Goal: Contribute content

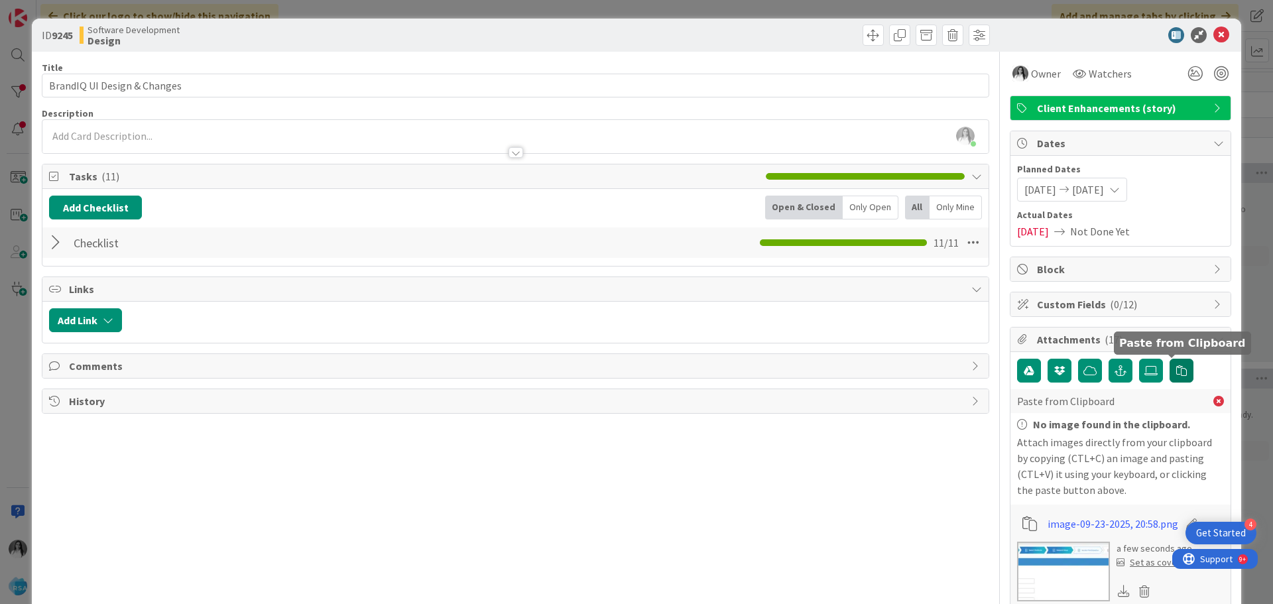
click at [1176, 369] on icon "button" at bounding box center [1181, 370] width 11 height 11
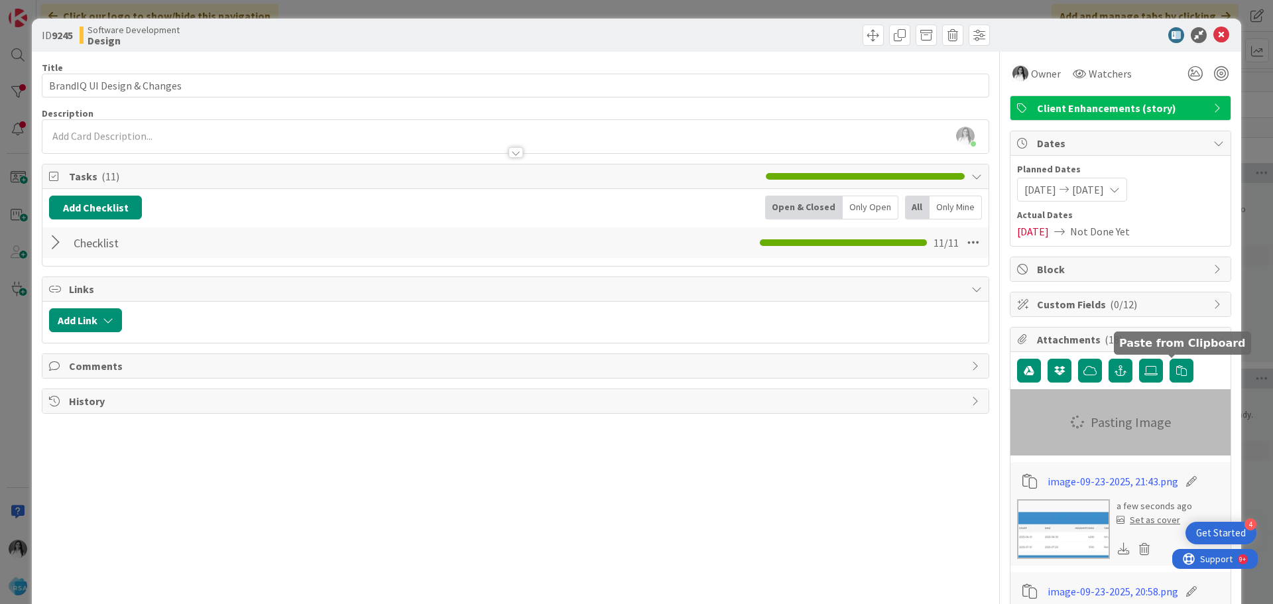
click at [56, 245] on div at bounding box center [57, 243] width 17 height 24
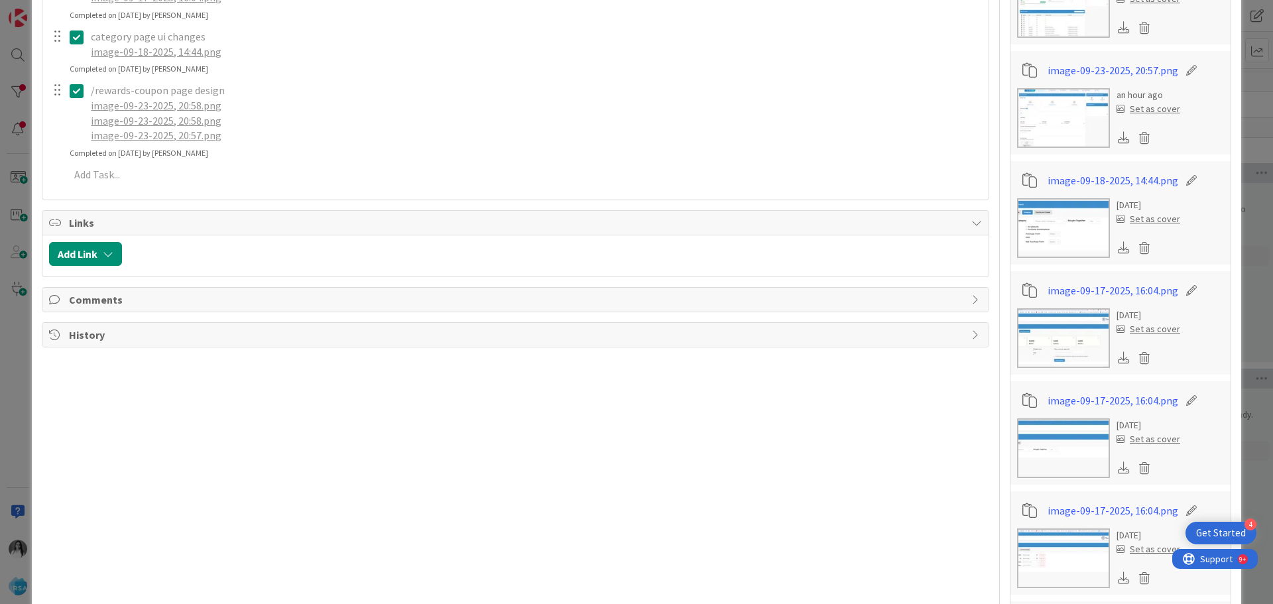
scroll to position [663, 0]
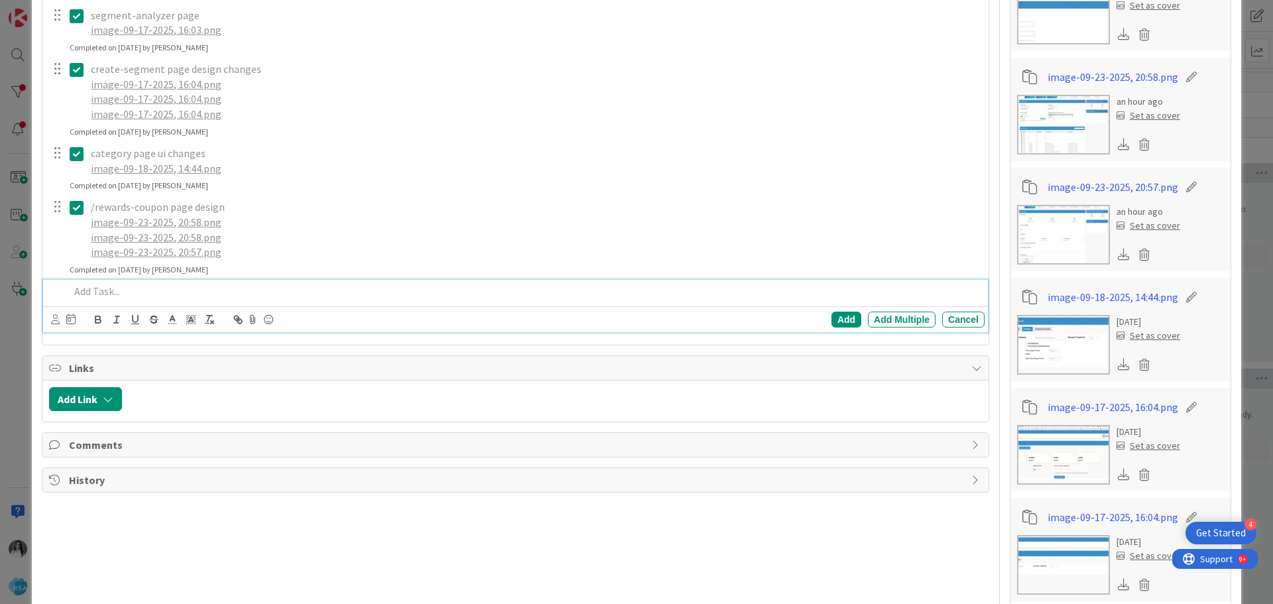
click at [125, 296] on p at bounding box center [524, 291] width 909 height 15
paste div
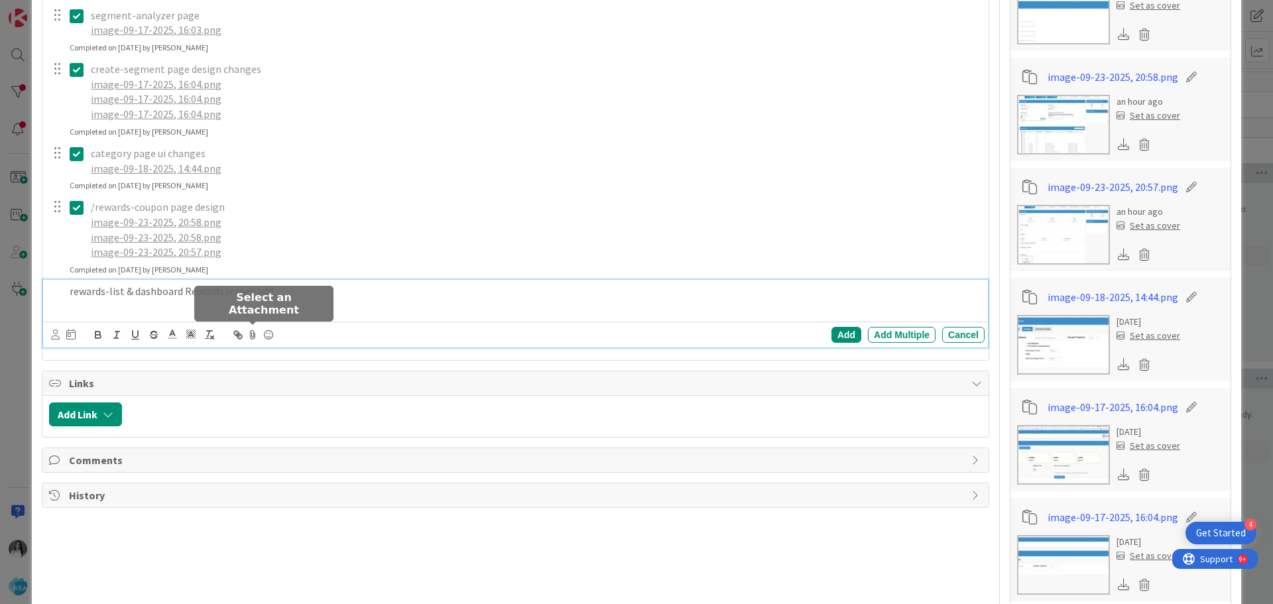
click at [253, 333] on icon at bounding box center [253, 334] width 16 height 19
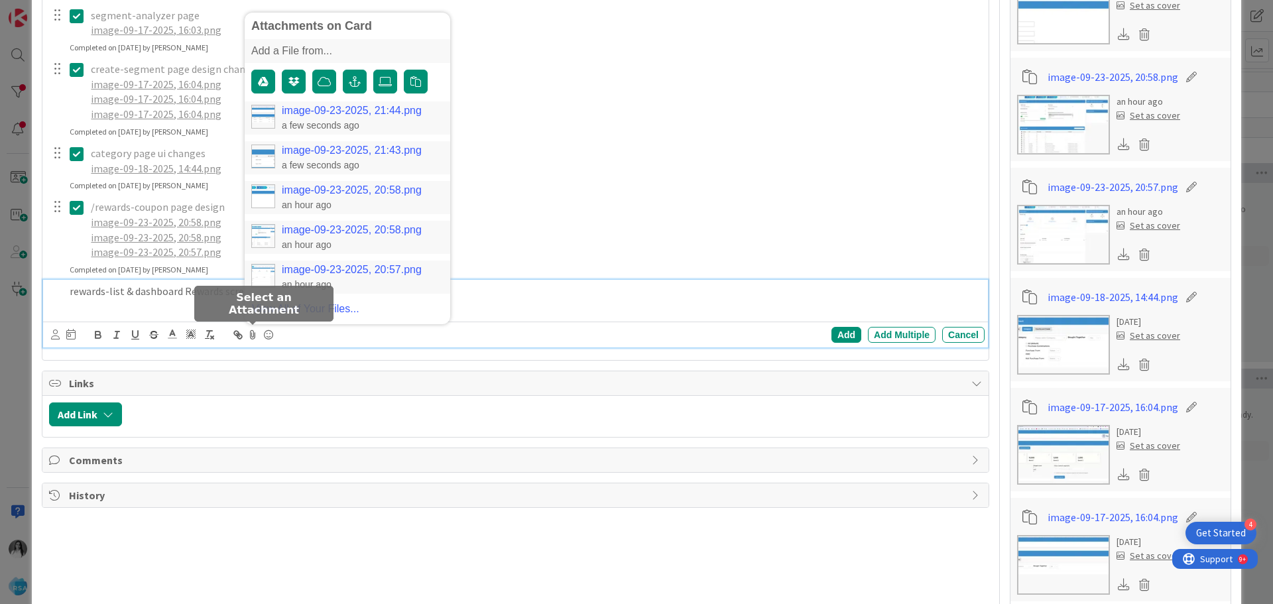
click at [294, 109] on link "image-09-23-2025, 21:44.png" at bounding box center [352, 111] width 140 height 12
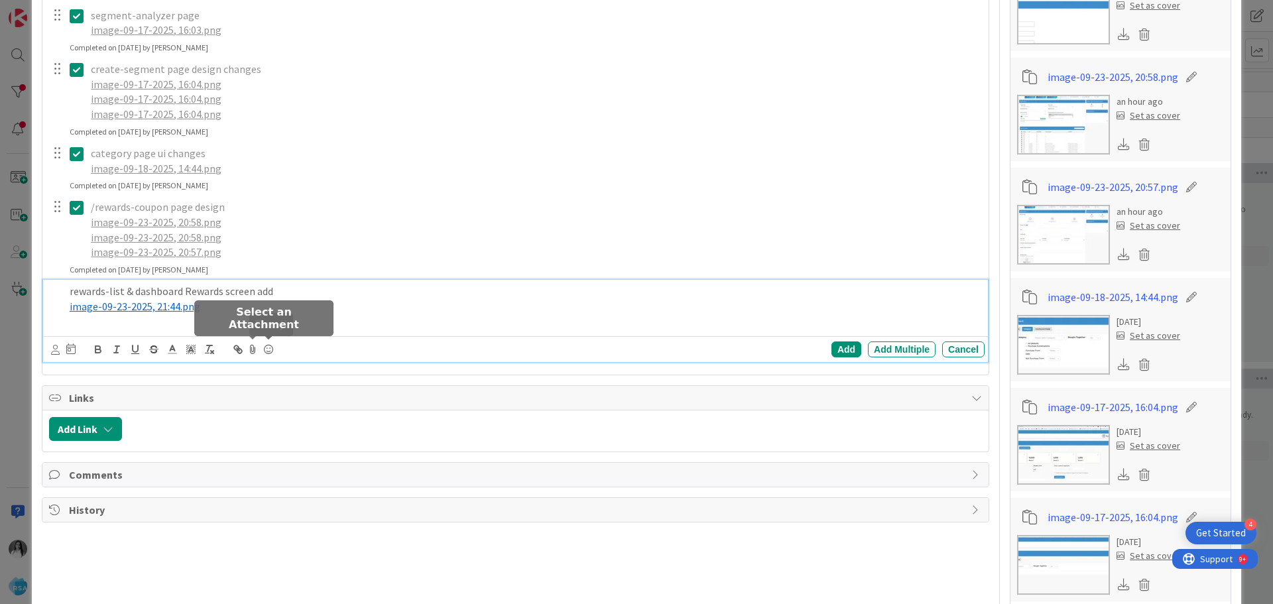
click at [250, 353] on icon at bounding box center [253, 349] width 16 height 19
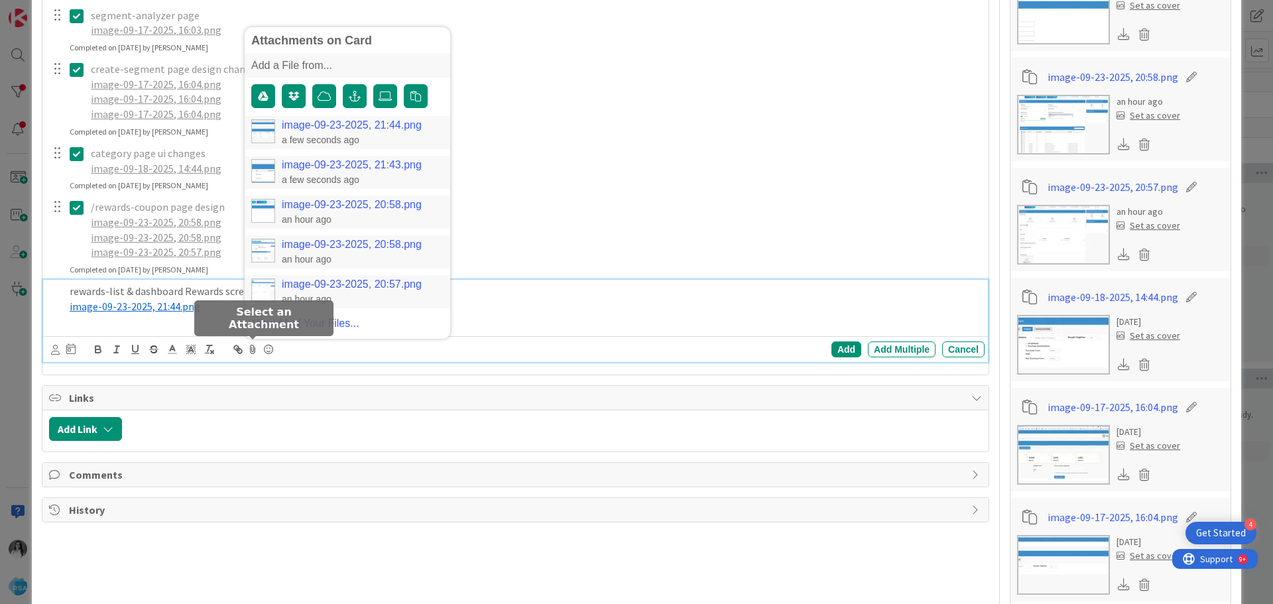
click at [296, 167] on link "image-09-23-2025, 21:43.png" at bounding box center [352, 165] width 140 height 12
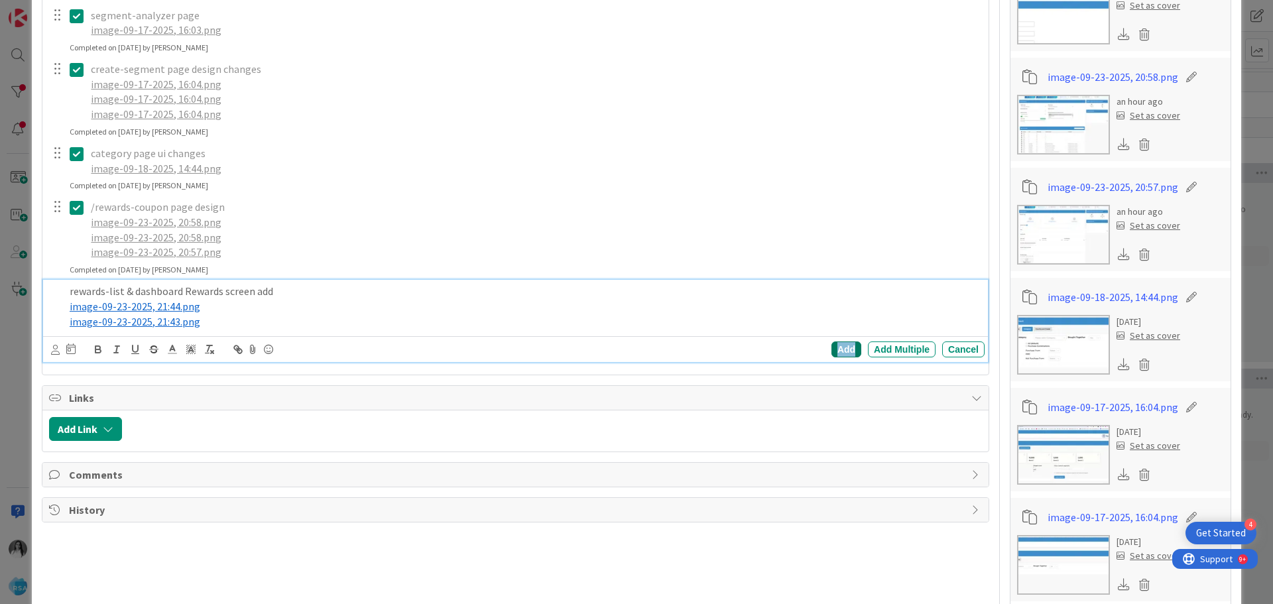
click at [834, 348] on div "Add" at bounding box center [846, 349] width 30 height 16
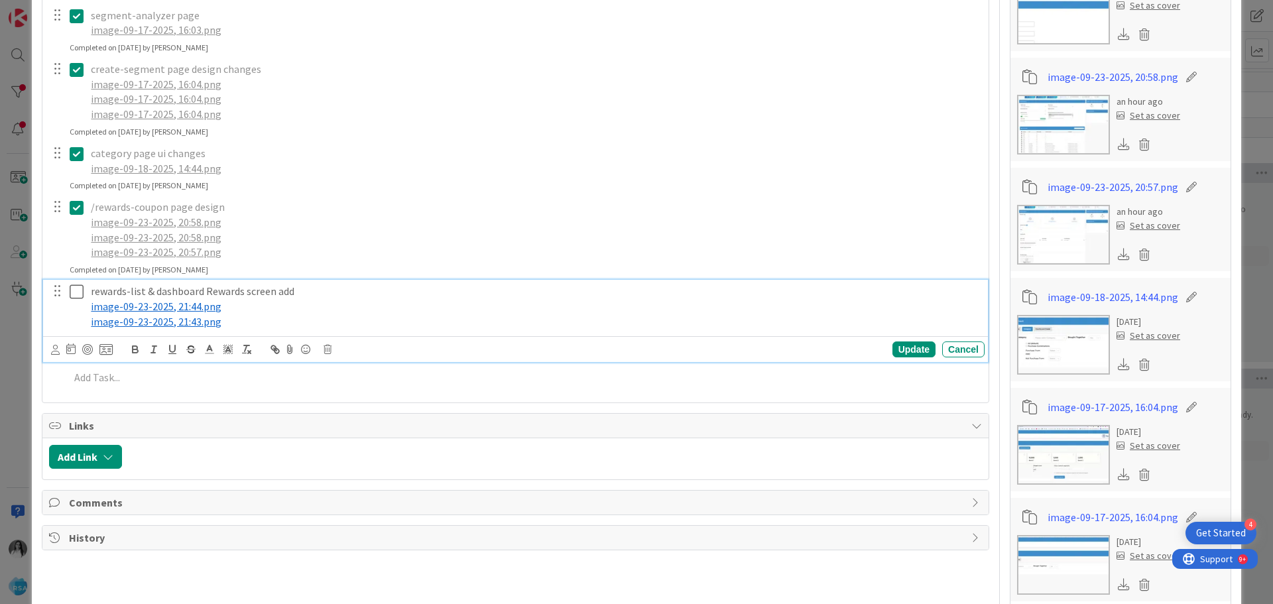
click at [75, 294] on icon at bounding box center [77, 292] width 14 height 16
